Goal: Task Accomplishment & Management: Use online tool/utility

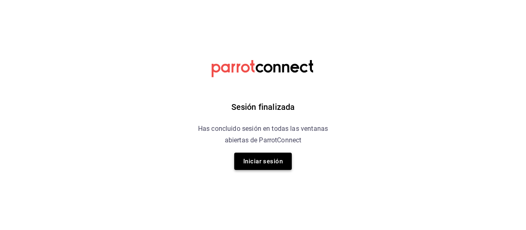
click at [266, 162] on button "Iniciar sesión" at bounding box center [263, 161] width 58 height 17
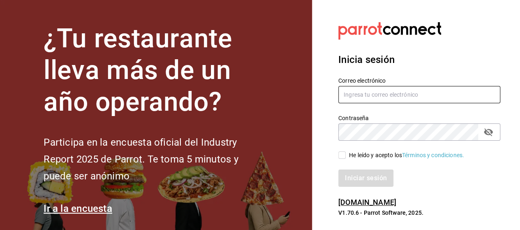
type input "[EMAIL_ADDRESS][PERSON_NAME][DOMAIN_NAME]"
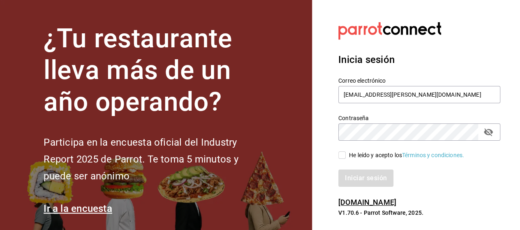
click at [340, 155] on input "He leído y acepto los Términos y condiciones." at bounding box center [341, 154] width 7 height 7
checkbox input "true"
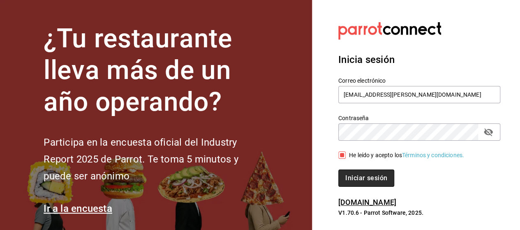
click at [356, 182] on button "Iniciar sesión" at bounding box center [366, 177] width 56 height 17
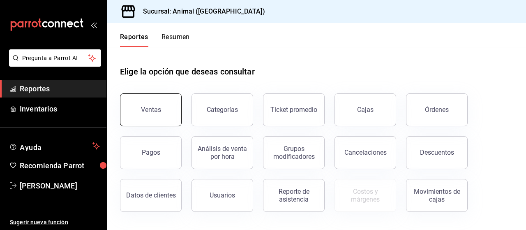
click at [174, 100] on button "Ventas" at bounding box center [151, 109] width 62 height 33
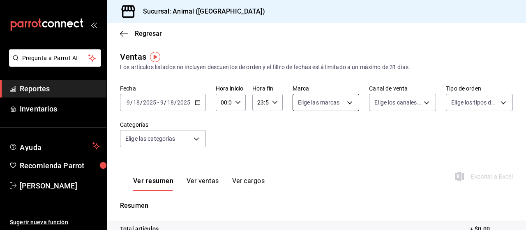
click at [332, 98] on body "Pregunta a Parrot AI Reportes Inventarios Ayuda Recomienda Parrot [PERSON_NAME]…" at bounding box center [263, 115] width 526 height 230
click at [296, 132] on input "checkbox" at bounding box center [299, 134] width 7 height 7
checkbox input "true"
type input "96838179-8fbb-4073-aae3-1789726318c8"
checkbox input "true"
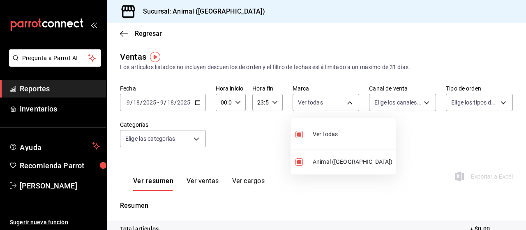
click at [388, 99] on div at bounding box center [263, 115] width 526 height 230
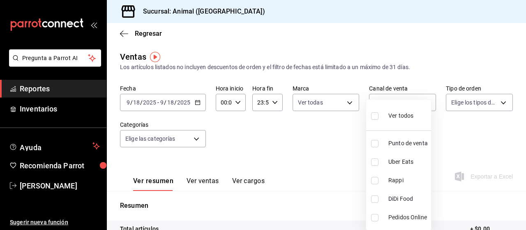
click at [388, 99] on body "Pregunta a Parrot AI Reportes Inventarios Ayuda Recomienda Parrot Marco Ramiez …" at bounding box center [263, 115] width 526 height 230
click at [377, 117] on input "checkbox" at bounding box center [374, 115] width 7 height 7
checkbox input "true"
type input "PARROT,UBER_EATS,RAPPI,DIDI_FOOD,ONLINE"
checkbox input "true"
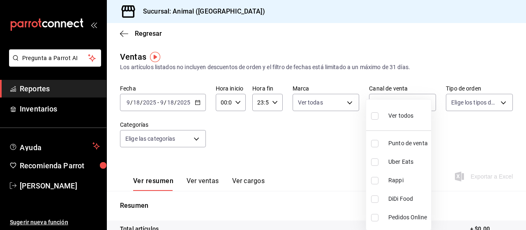
checkbox input "true"
click at [466, 102] on div at bounding box center [263, 115] width 526 height 230
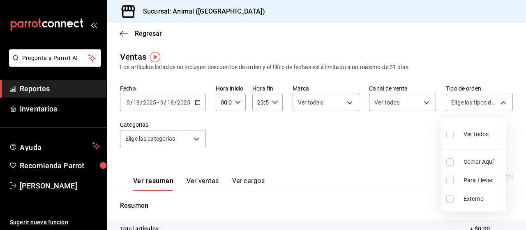
click at [466, 102] on body "Pregunta a Parrot AI Reportes Inventarios Ayuda Recomienda Parrot Marco Ramiez …" at bounding box center [263, 115] width 526 height 230
click at [449, 136] on input "checkbox" at bounding box center [449, 134] width 7 height 7
checkbox input "true"
type input "89cc3392-1a89-49ed-91c4-e66ea58282e1,025cf6ae-25b7-4698-bb98-3d77af74a196,EXTER…"
checkbox input "true"
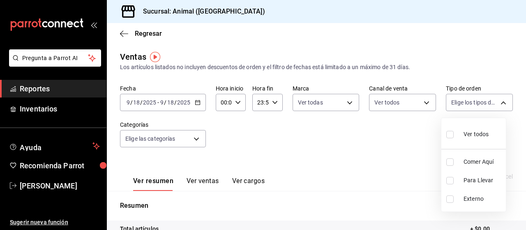
checkbox input "true"
click at [183, 139] on div at bounding box center [263, 115] width 526 height 230
click at [183, 139] on body "Pregunta a Parrot AI Reportes Inventarios Ayuda Recomienda Parrot Marco Ramiez …" at bounding box center [263, 115] width 526 height 230
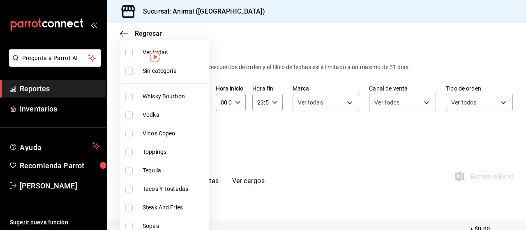
click at [129, 53] on input "checkbox" at bounding box center [128, 52] width 7 height 7
checkbox input "true"
type input "696422f3-042f-4992-a796-20cec1d2addd,ab2f2cdd-2d2d-455a-bd59-969ed93fbee5,5744a…"
checkbox input "true"
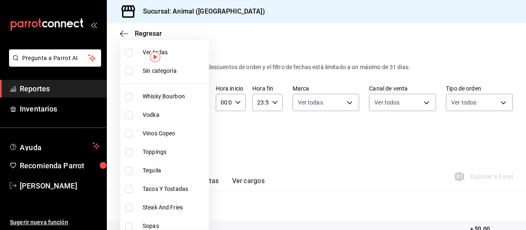
checkbox input "true"
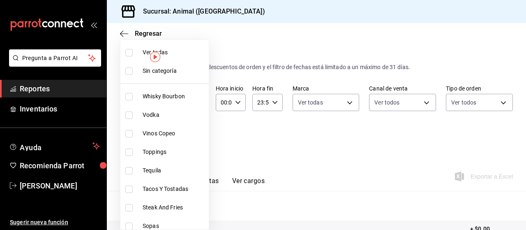
checkbox input "true"
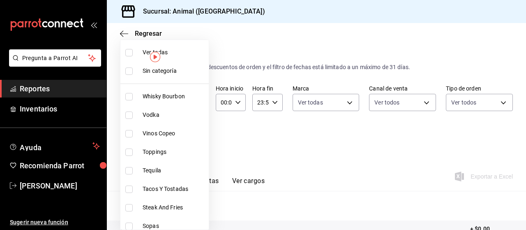
checkbox input "true"
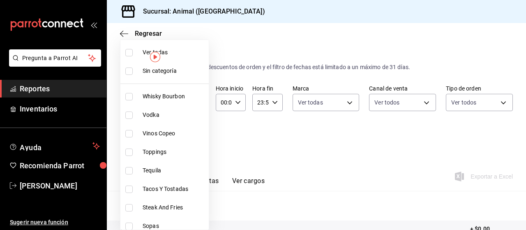
checkbox input "true"
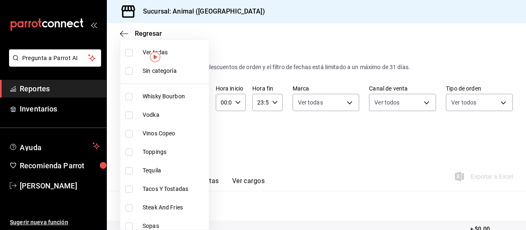
checkbox input "true"
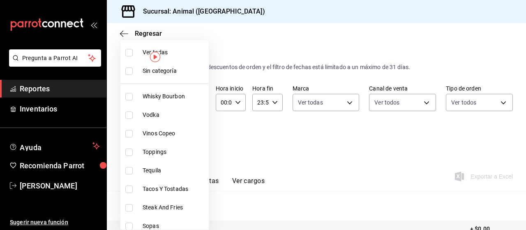
checkbox input "true"
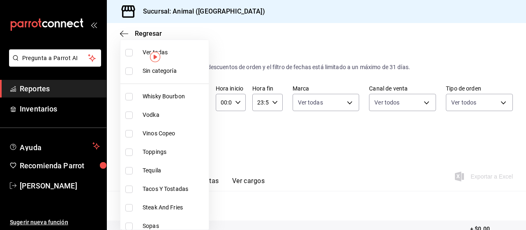
checkbox input "true"
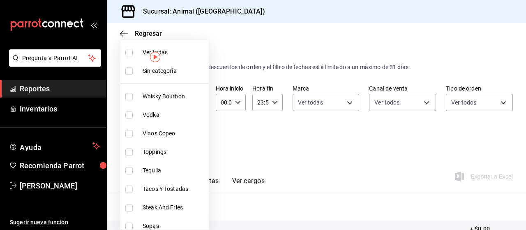
checkbox input "true"
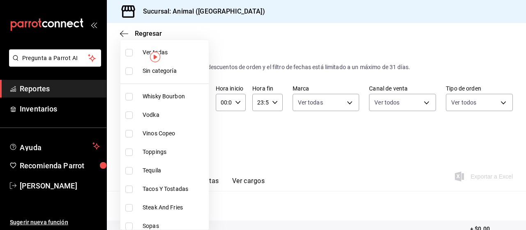
checkbox input "true"
click at [317, 171] on div at bounding box center [263, 115] width 526 height 230
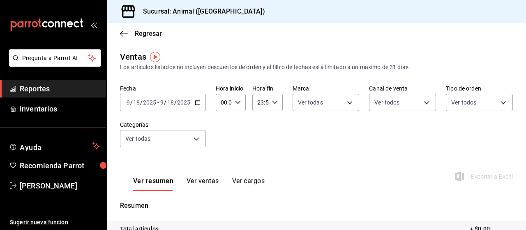
click at [203, 107] on div "2025-09-18 9 / 18 / 2025 - 2025-09-18 9 / 18 / 2025" at bounding box center [163, 102] width 86 height 17
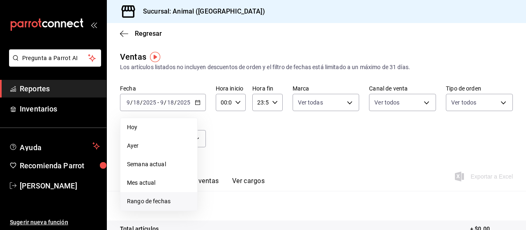
click at [143, 199] on span "Rango de fechas" at bounding box center [159, 201] width 64 height 9
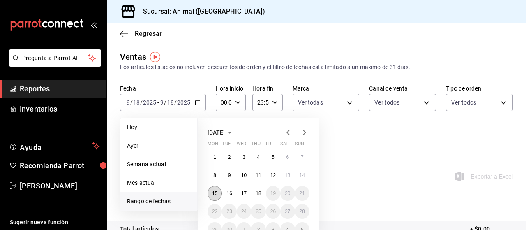
click at [215, 195] on abbr "15" at bounding box center [214, 193] width 5 height 6
click at [257, 194] on abbr "18" at bounding box center [258, 193] width 5 height 6
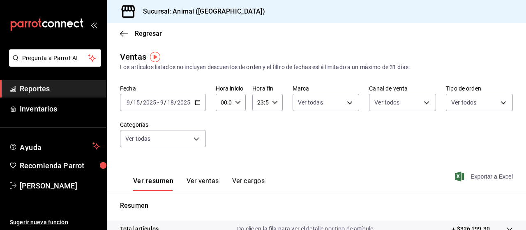
click at [472, 176] on span "Exportar a Excel" at bounding box center [485, 176] width 56 height 10
click at [164, 107] on div "2025-09-15 9 / 15 / 2025 - 2025-09-18 9 / 18 / 2025" at bounding box center [163, 102] width 86 height 17
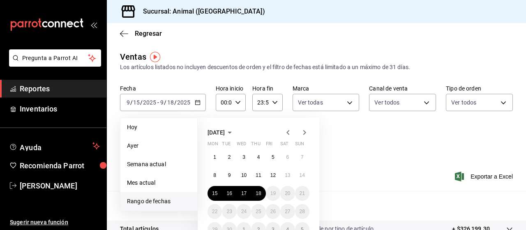
click at [155, 201] on span "Rango de fechas" at bounding box center [159, 201] width 64 height 9
click at [238, 193] on button "17" at bounding box center [244, 193] width 14 height 15
click at [257, 196] on button "18" at bounding box center [258, 193] width 14 height 15
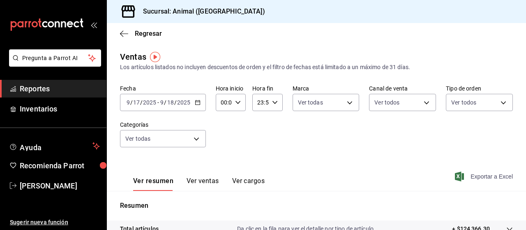
click at [474, 174] on span "Exportar a Excel" at bounding box center [485, 176] width 56 height 10
